Goal: Find specific page/section: Find specific page/section

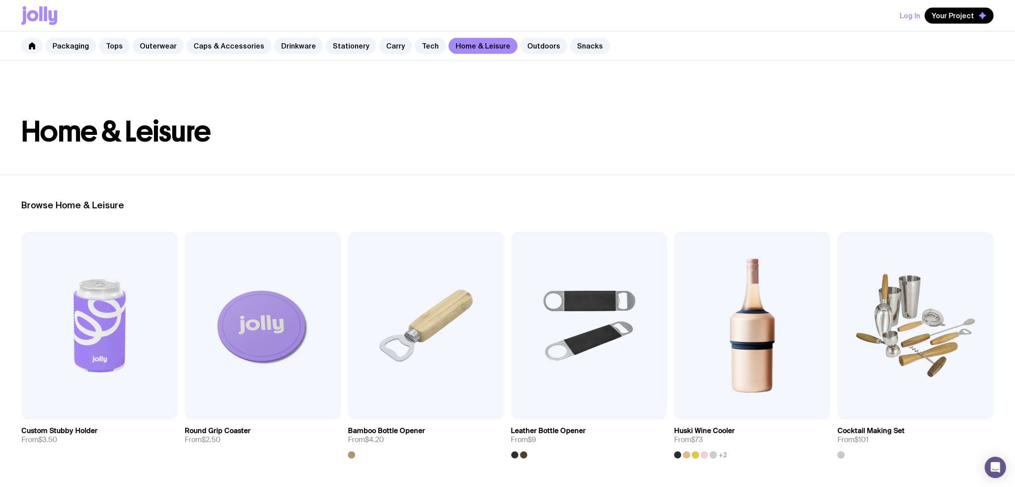
click at [784, 127] on h1 "Home & Leisure" at bounding box center [507, 131] width 972 height 28
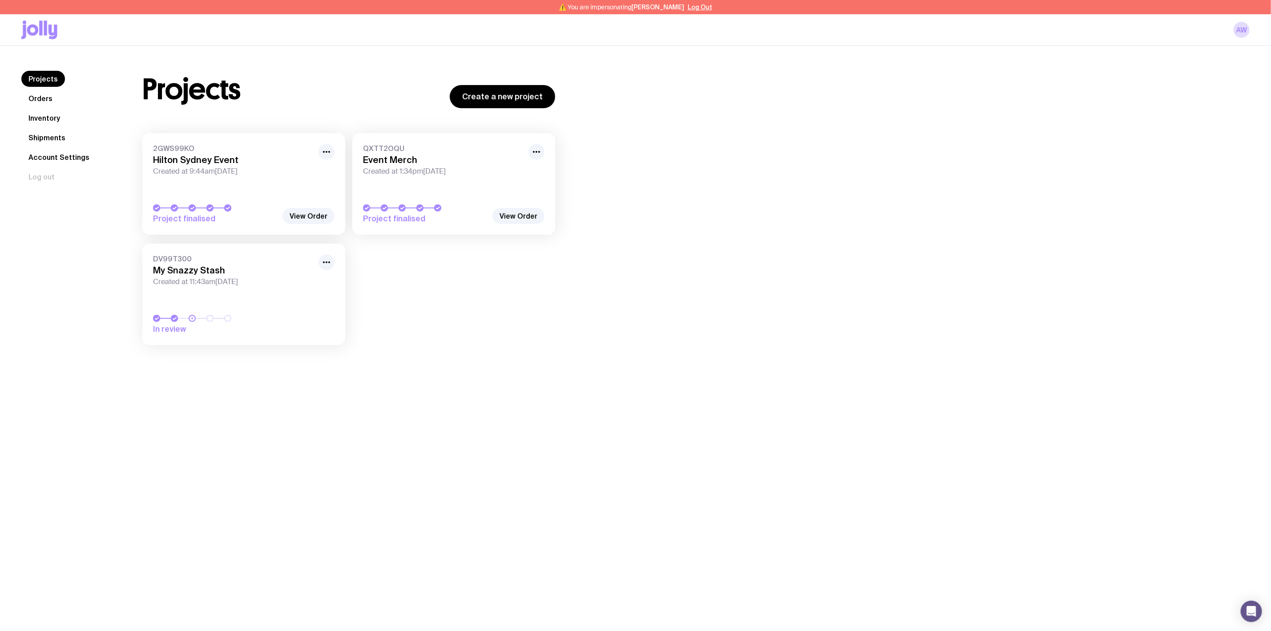
click at [44, 121] on link "Inventory" at bounding box center [44, 118] width 46 height 16
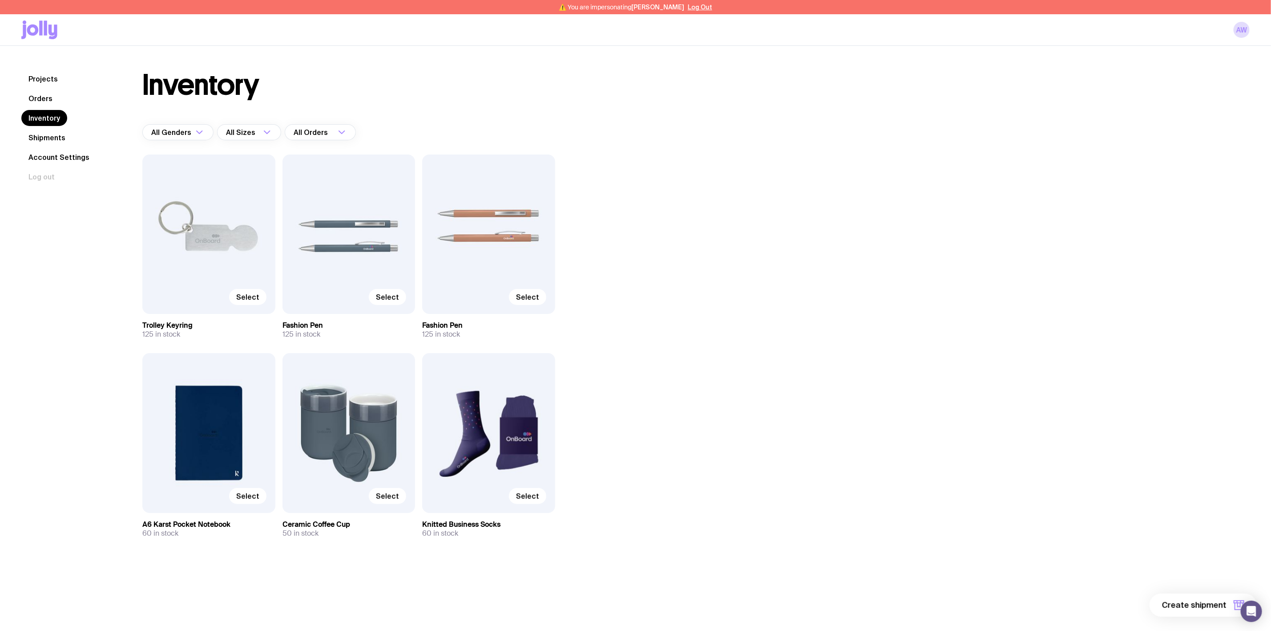
drag, startPoint x: 804, startPoint y: 175, endPoint x: 809, endPoint y: 169, distance: 8.2
click at [805, 175] on div "Inventory All Genders Loading... All Sizes Loading... All Orders Loading... Sel…" at bounding box center [685, 322] width 1129 height 502
click at [390, 40] on div "AW" at bounding box center [635, 29] width 1229 height 31
